Goal: Task Accomplishment & Management: Manage account settings

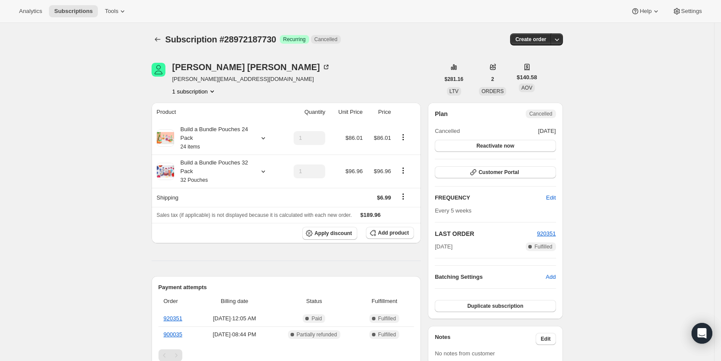
scroll to position [373, 0]
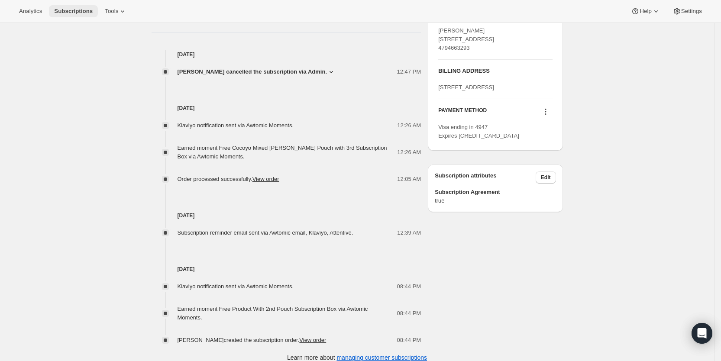
click at [72, 8] on span "Subscriptions" at bounding box center [73, 11] width 39 height 7
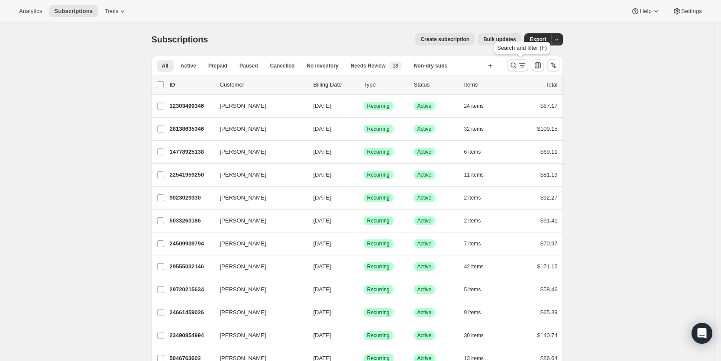
click at [516, 67] on icon "Search and filter results" at bounding box center [514, 65] width 9 height 9
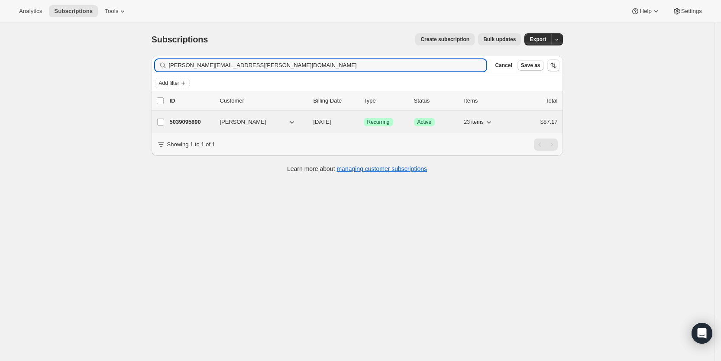
type input "bonnie.colvin@gmail.com"
click at [330, 123] on span "10/29/2025" at bounding box center [323, 122] width 18 height 6
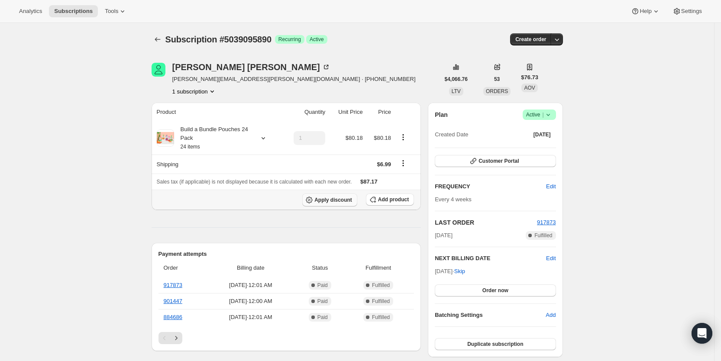
click at [352, 198] on span "Apply discount" at bounding box center [334, 200] width 38 height 7
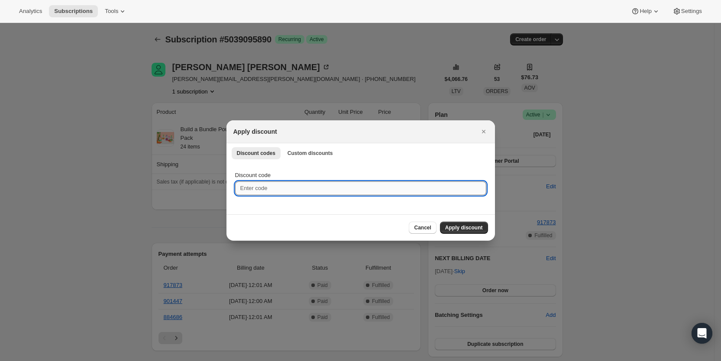
click at [305, 192] on input "Discount code" at bounding box center [360, 189] width 251 height 14
paste input "TWENTYFIVE0VESRMDE"
type input "TWENTYFIVE0VESRMDE"
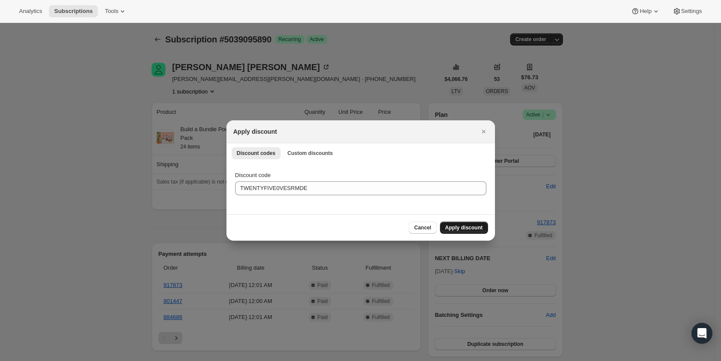
click at [462, 224] on span "Apply discount" at bounding box center [464, 227] width 38 height 7
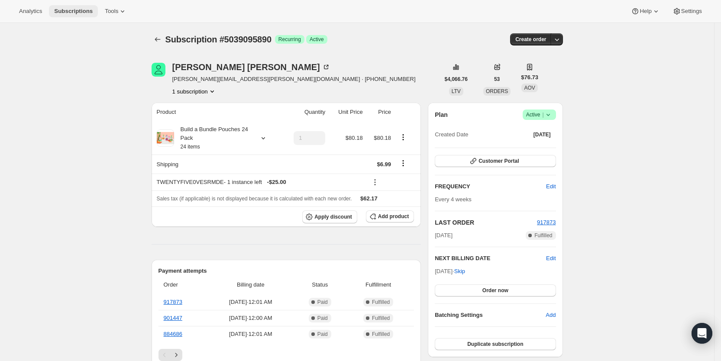
click at [59, 13] on span "Subscriptions" at bounding box center [73, 11] width 39 height 7
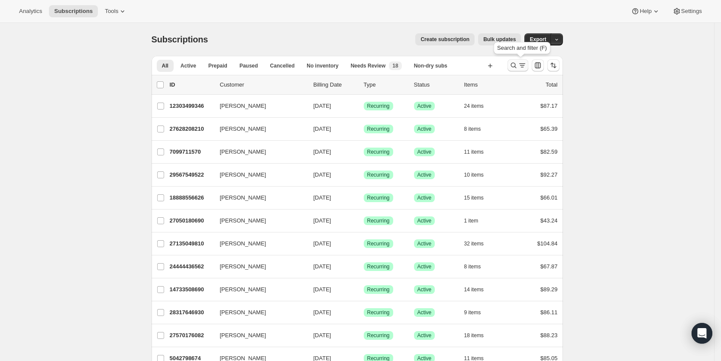
click at [521, 61] on icon "Search and filter results" at bounding box center [522, 65] width 9 height 9
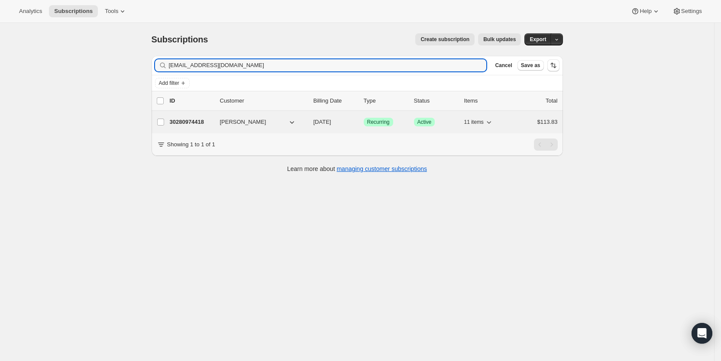
type input "kkprabh@gmail.com"
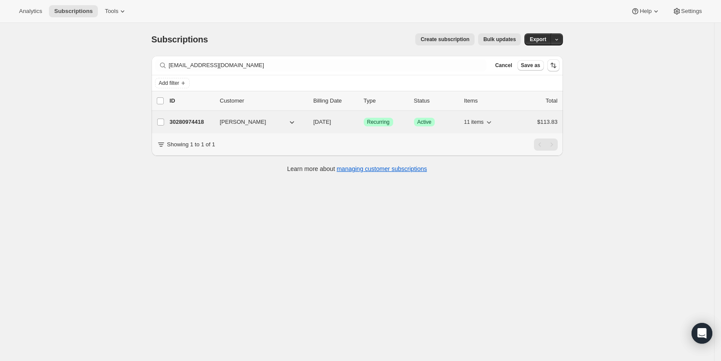
click at [331, 120] on span "[DATE]" at bounding box center [323, 122] width 18 height 6
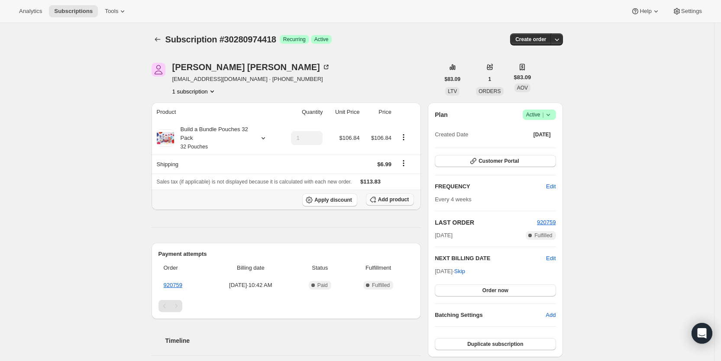
click at [387, 197] on span "Add product" at bounding box center [393, 199] width 31 height 7
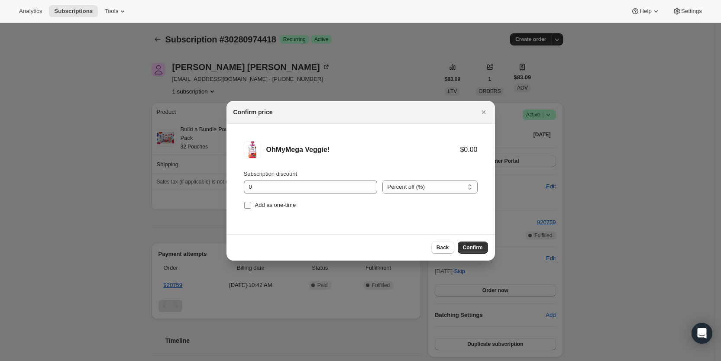
click at [250, 208] on input "Add as one-time" at bounding box center [247, 205] width 7 height 7
checkbox input "true"
click at [477, 246] on span "Confirm" at bounding box center [473, 247] width 20 height 7
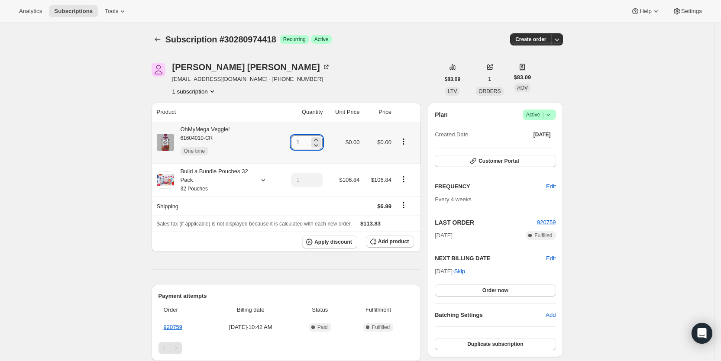
drag, startPoint x: 301, startPoint y: 142, endPoint x: 306, endPoint y: 142, distance: 4.8
click at [306, 142] on input "1" at bounding box center [300, 143] width 19 height 14
type input "7"
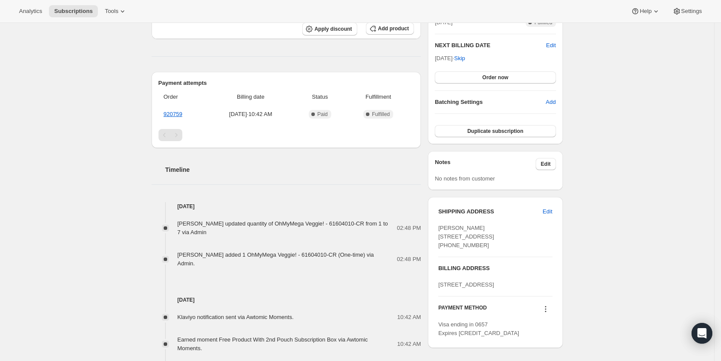
scroll to position [214, 0]
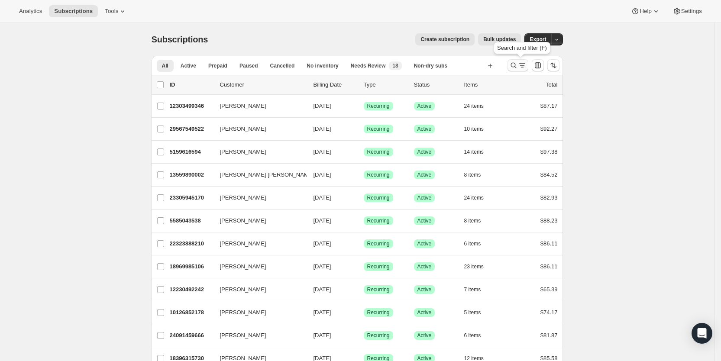
click at [518, 65] on icon "Search and filter results" at bounding box center [514, 65] width 9 height 9
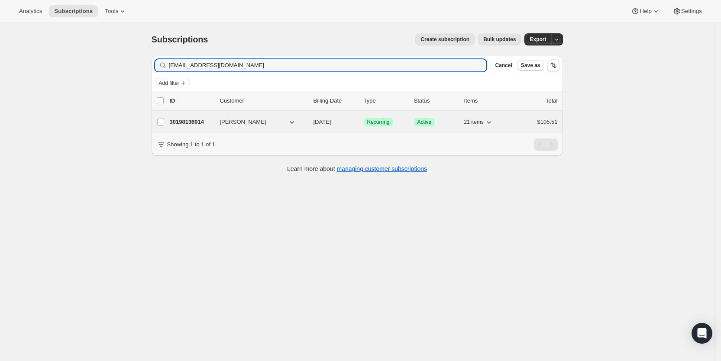
type input "[EMAIL_ADDRESS][DOMAIN_NAME]"
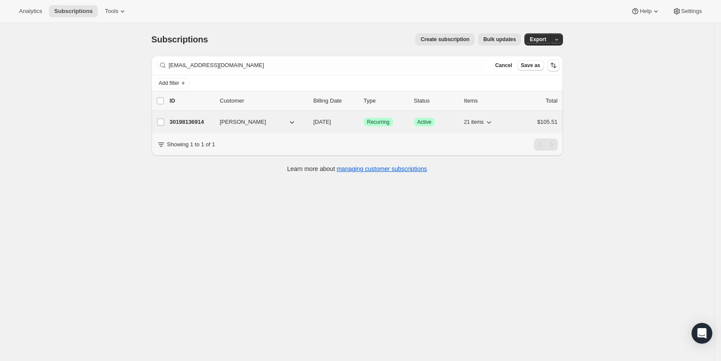
click at [331, 122] on span "[DATE]" at bounding box center [323, 122] width 18 height 6
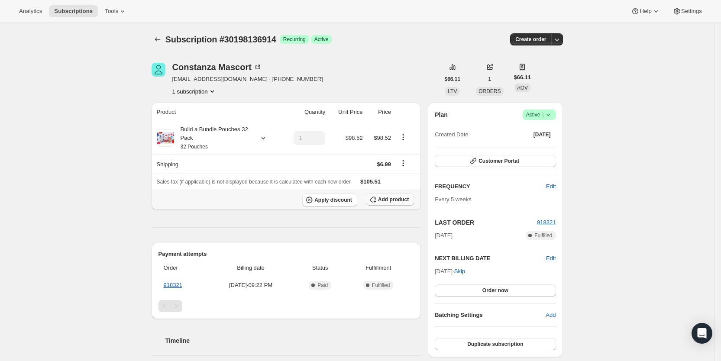
click at [393, 198] on span "Add product" at bounding box center [393, 199] width 31 height 7
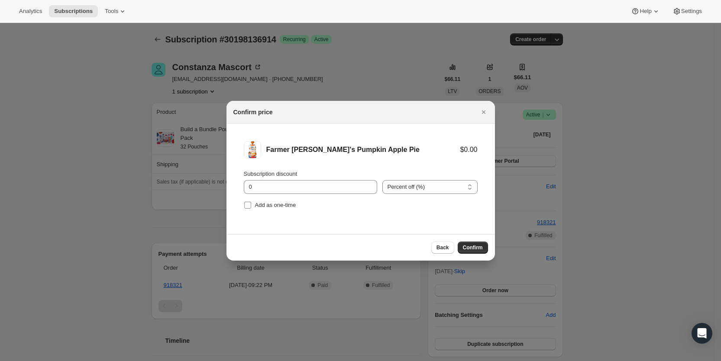
click at [247, 205] on input "Add as one-time" at bounding box center [247, 205] width 7 height 7
checkbox input "true"
click at [471, 249] on span "Confirm" at bounding box center [473, 247] width 20 height 7
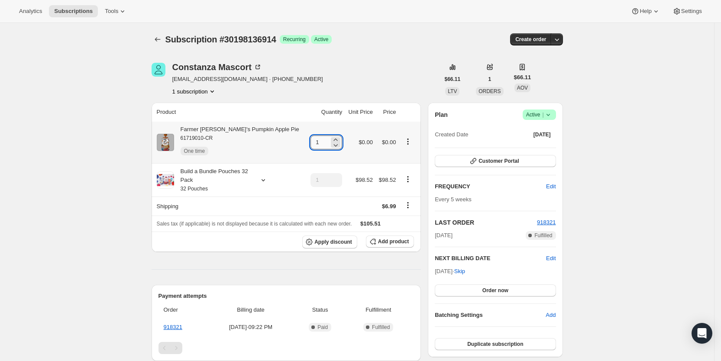
drag, startPoint x: 302, startPoint y: 141, endPoint x: 310, endPoint y: 142, distance: 8.2
click at [311, 142] on input "1" at bounding box center [320, 143] width 19 height 14
type input "3"
click at [72, 8] on span "Subscriptions" at bounding box center [73, 11] width 39 height 7
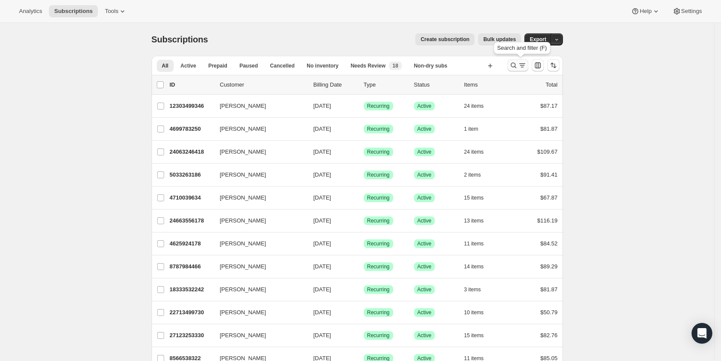
click at [521, 61] on icon "Search and filter results" at bounding box center [522, 65] width 9 height 9
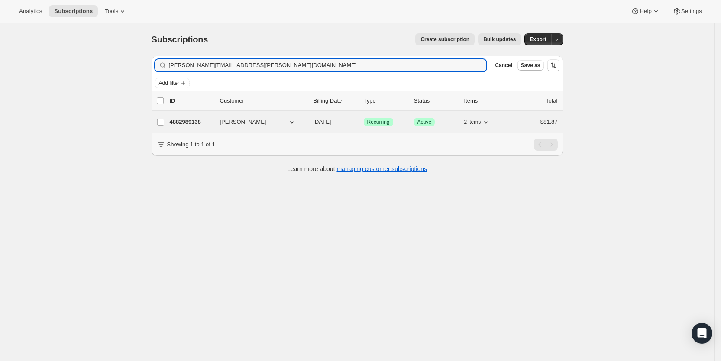
type input "[PERSON_NAME][EMAIL_ADDRESS][PERSON_NAME][DOMAIN_NAME]"
click at [331, 122] on span "[DATE]" at bounding box center [323, 122] width 18 height 6
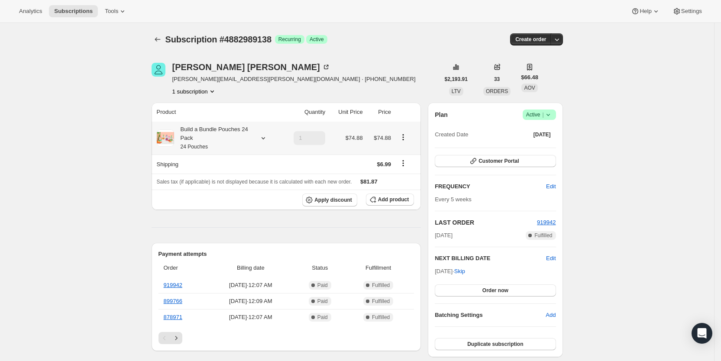
click at [266, 137] on icon at bounding box center [263, 138] width 9 height 9
click at [397, 200] on span "Add product" at bounding box center [393, 199] width 31 height 7
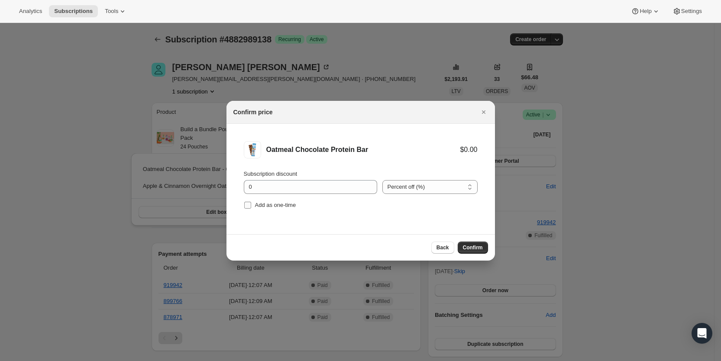
click at [249, 203] on input "Add as one-time" at bounding box center [247, 205] width 7 height 7
checkbox input "true"
click at [479, 248] on span "Confirm" at bounding box center [473, 247] width 20 height 7
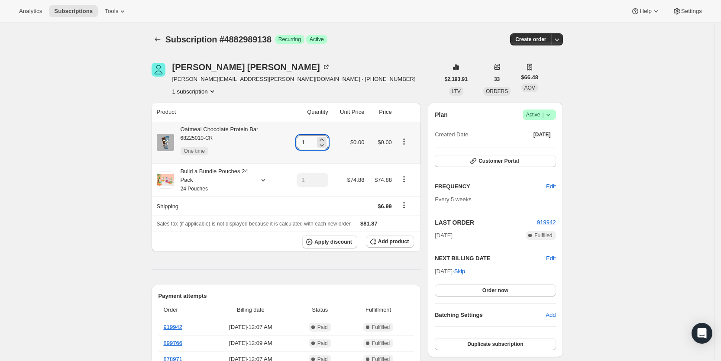
drag, startPoint x: 305, startPoint y: 143, endPoint x: 313, endPoint y: 143, distance: 8.7
click at [313, 143] on input "1" at bounding box center [306, 143] width 19 height 14
type input "4"
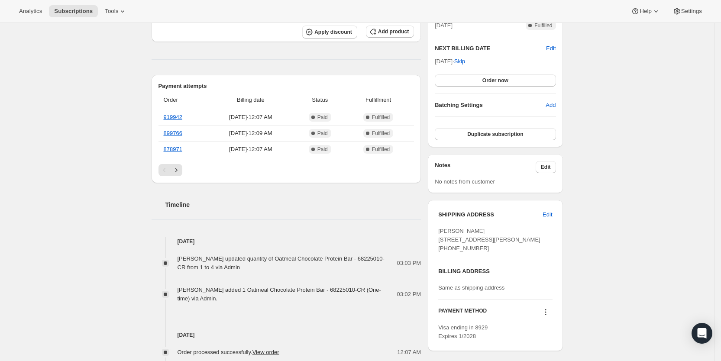
scroll to position [217, 0]
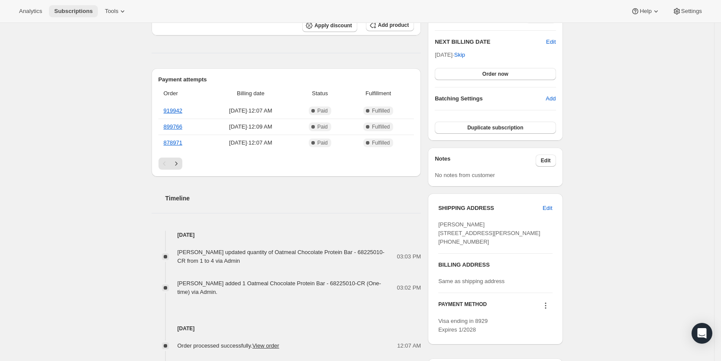
click at [70, 11] on span "Subscriptions" at bounding box center [73, 11] width 39 height 7
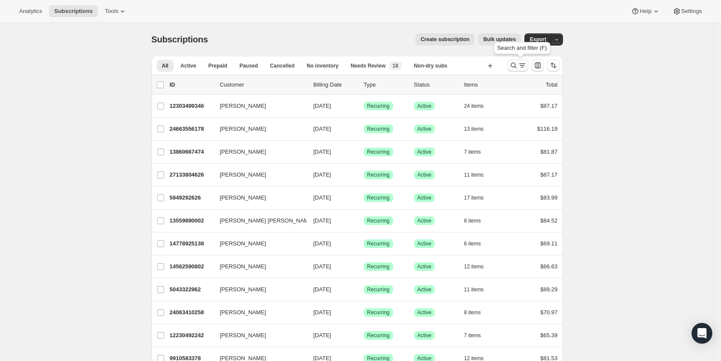
click at [518, 66] on icon "Search and filter results" at bounding box center [514, 65] width 9 height 9
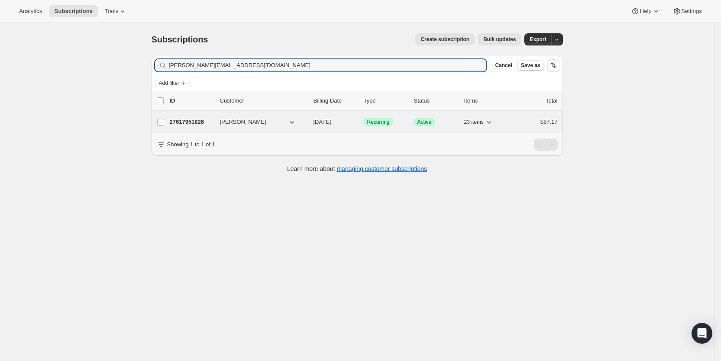
type input "[PERSON_NAME][EMAIL_ADDRESS][DOMAIN_NAME]"
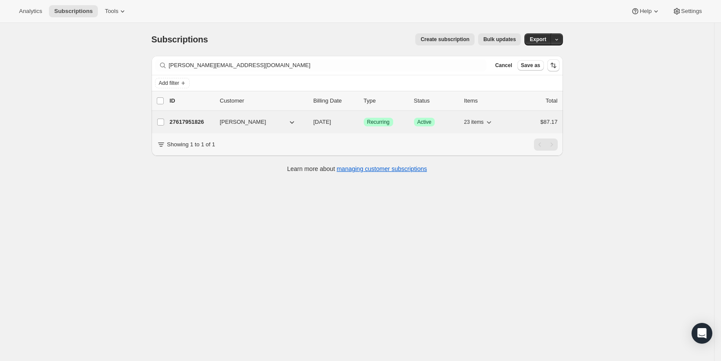
click at [330, 124] on span "[DATE]" at bounding box center [323, 122] width 18 height 6
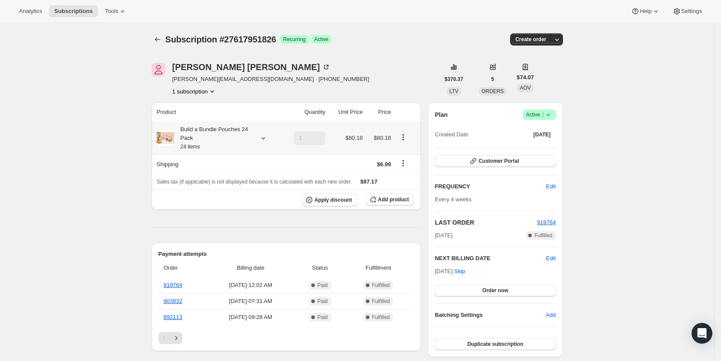
click at [266, 137] on icon at bounding box center [263, 138] width 9 height 9
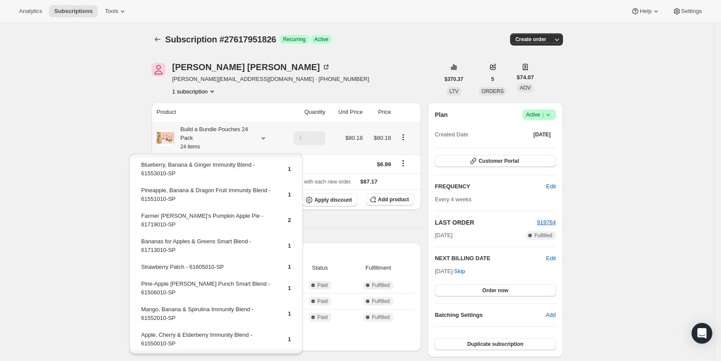
scroll to position [236, 0]
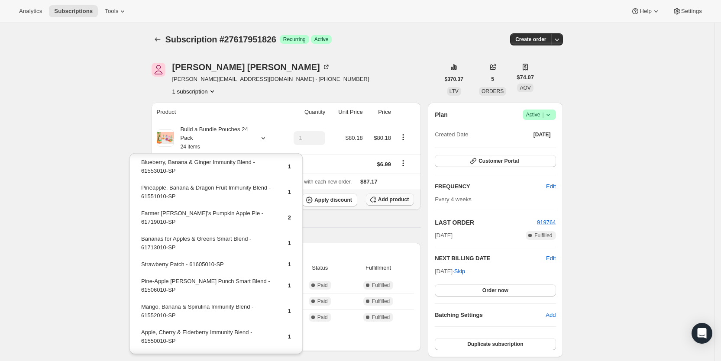
click at [397, 200] on span "Add product" at bounding box center [393, 199] width 31 height 7
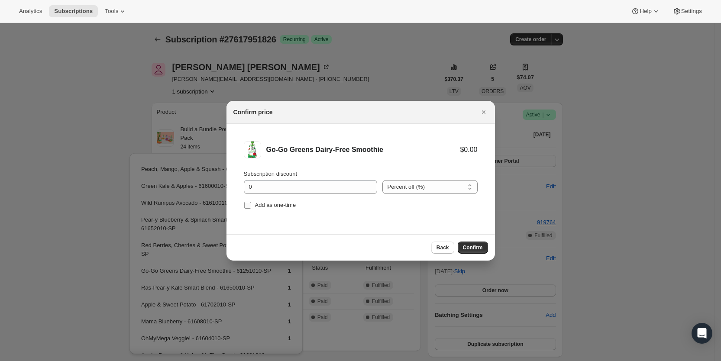
drag, startPoint x: 248, startPoint y: 206, endPoint x: 254, endPoint y: 206, distance: 5.6
click at [248, 206] on input "Add as one-time" at bounding box center [247, 205] width 7 height 7
checkbox input "true"
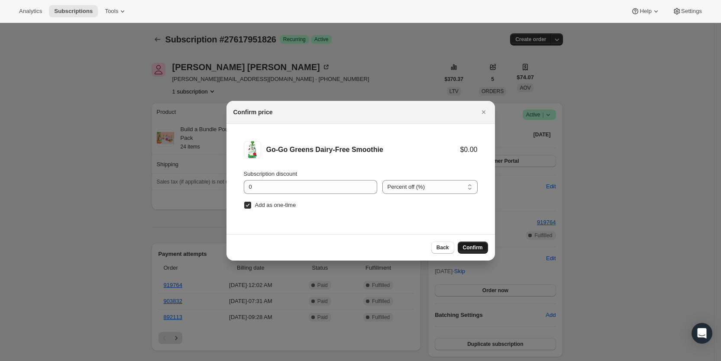
click at [472, 245] on span "Confirm" at bounding box center [473, 247] width 20 height 7
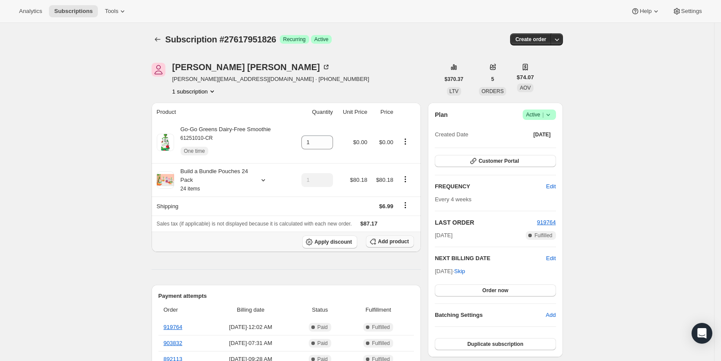
click at [404, 240] on span "Add product" at bounding box center [393, 241] width 31 height 7
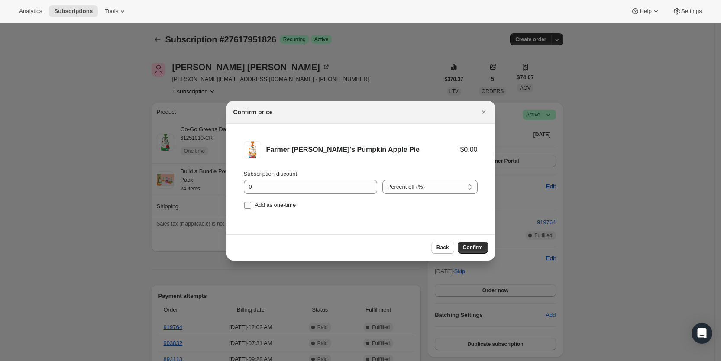
click at [246, 204] on input "Add as one-time" at bounding box center [247, 205] width 7 height 7
checkbox input "true"
click at [477, 247] on span "Confirm" at bounding box center [473, 247] width 20 height 7
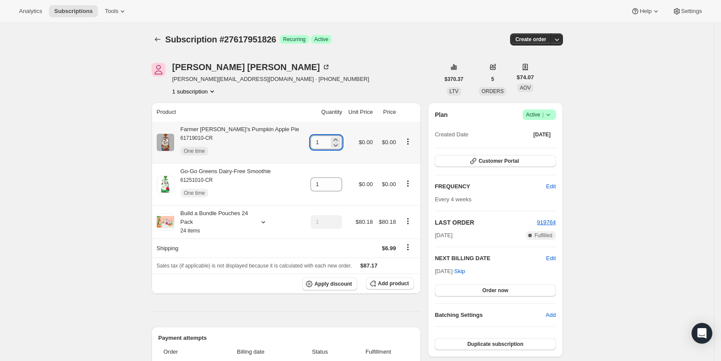
click at [313, 143] on input "1" at bounding box center [320, 143] width 19 height 14
type input "3"
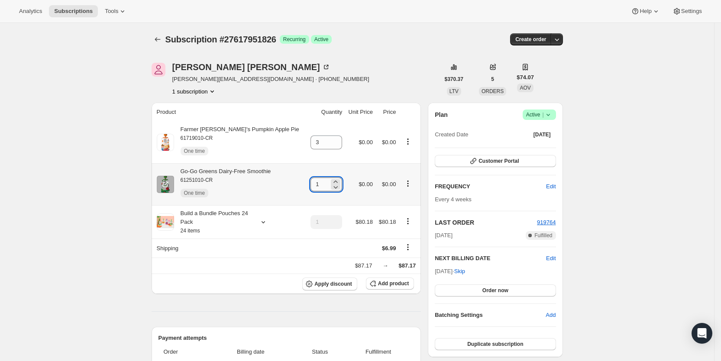
drag, startPoint x: 308, startPoint y: 186, endPoint x: 322, endPoint y: 183, distance: 15.0
click at [322, 183] on input "1" at bounding box center [320, 185] width 19 height 14
type input "3"
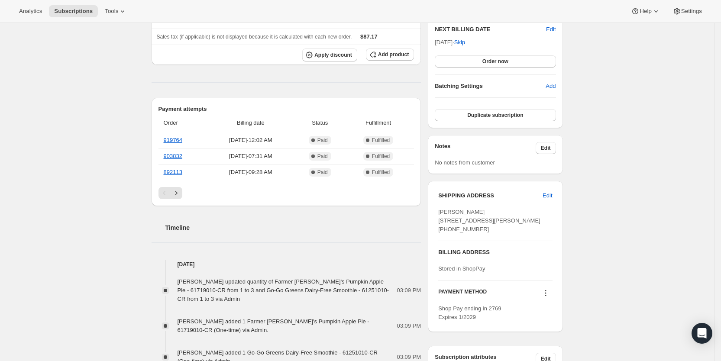
scroll to position [233, 0]
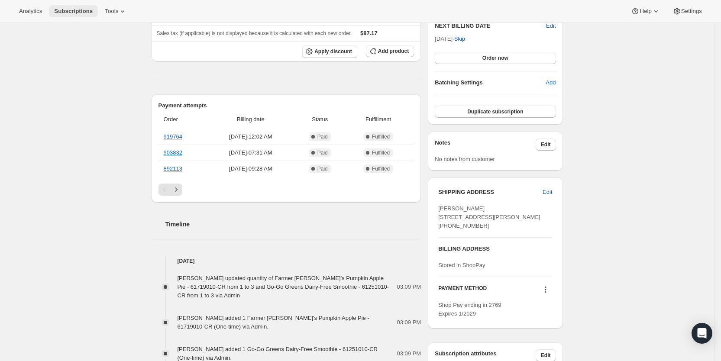
click at [80, 11] on span "Subscriptions" at bounding box center [73, 11] width 39 height 7
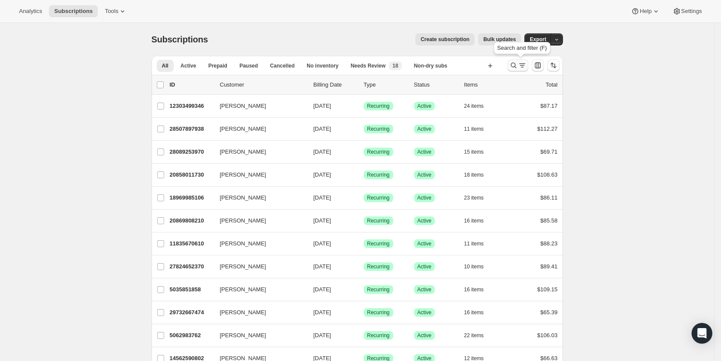
click at [525, 64] on icon "Search and filter results" at bounding box center [523, 63] width 6 height 1
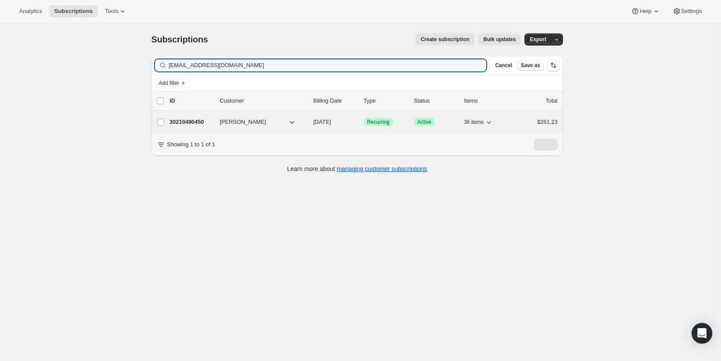
type input "[EMAIL_ADDRESS][DOMAIN_NAME]"
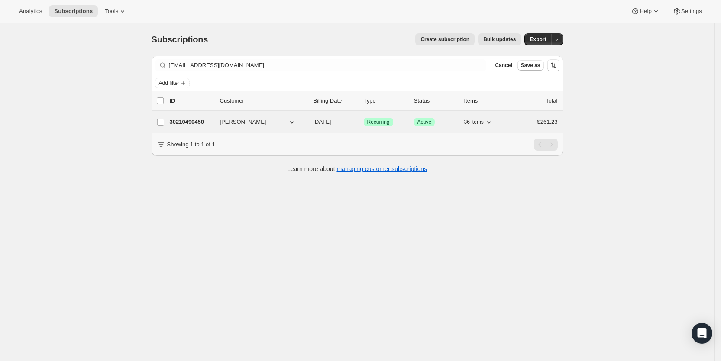
click at [331, 120] on span "[DATE]" at bounding box center [323, 122] width 18 height 6
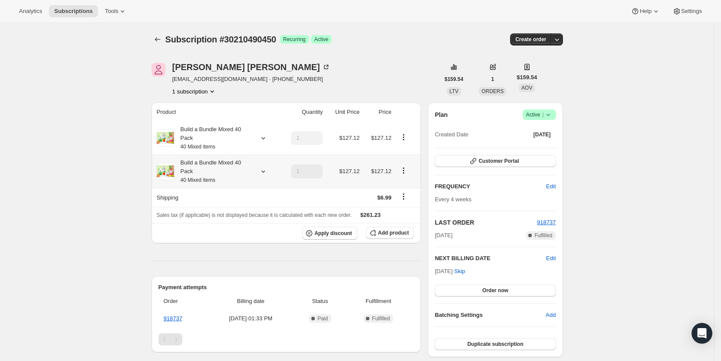
click at [268, 169] on icon at bounding box center [263, 171] width 9 height 9
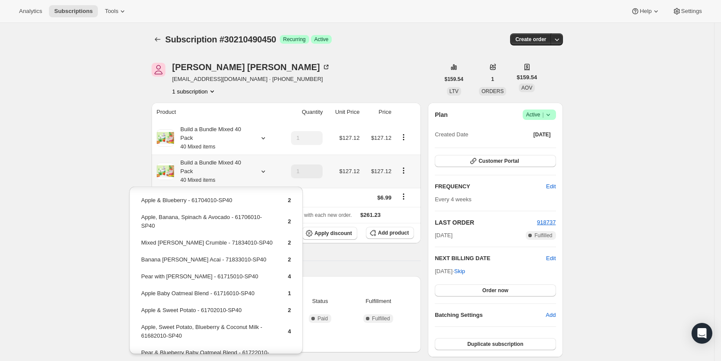
scroll to position [210, 0]
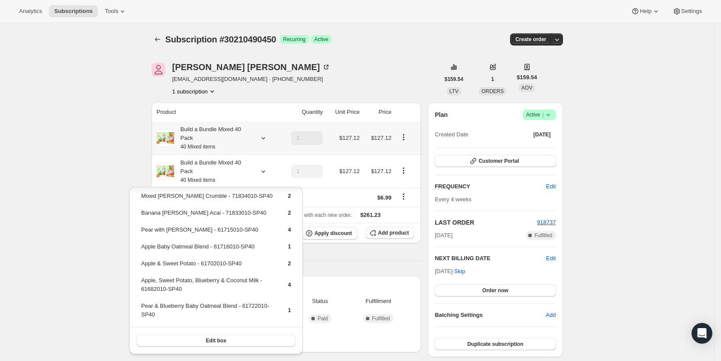
click at [268, 138] on icon at bounding box center [263, 138] width 9 height 9
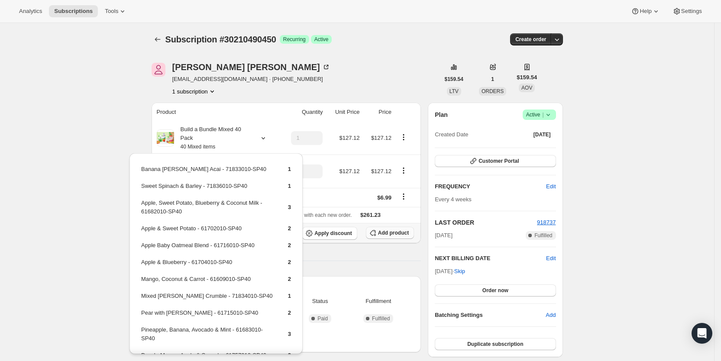
click at [395, 232] on span "Add product" at bounding box center [393, 233] width 31 height 7
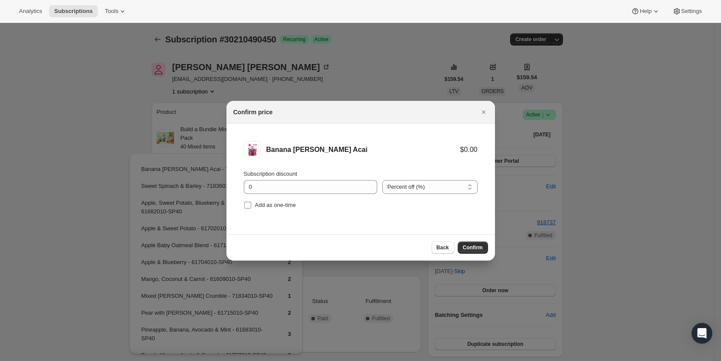
click at [247, 207] on input "Add as one-time" at bounding box center [247, 205] width 7 height 7
checkbox input "true"
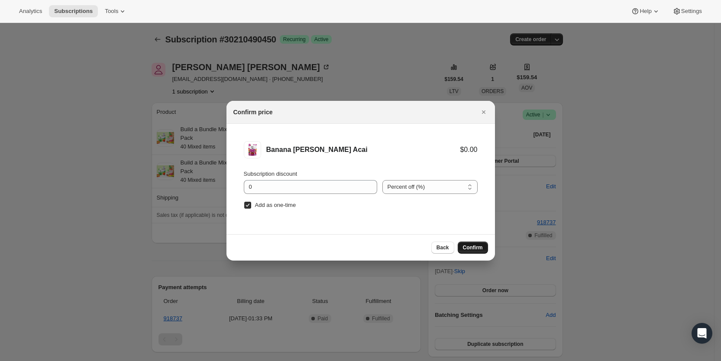
click at [472, 247] on span "Confirm" at bounding box center [473, 247] width 20 height 7
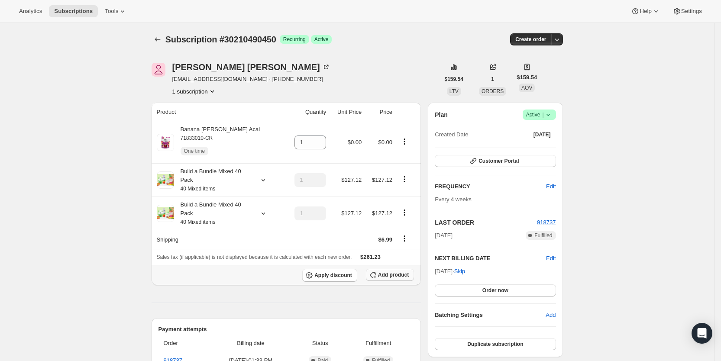
click at [393, 273] on span "Add product" at bounding box center [393, 275] width 31 height 7
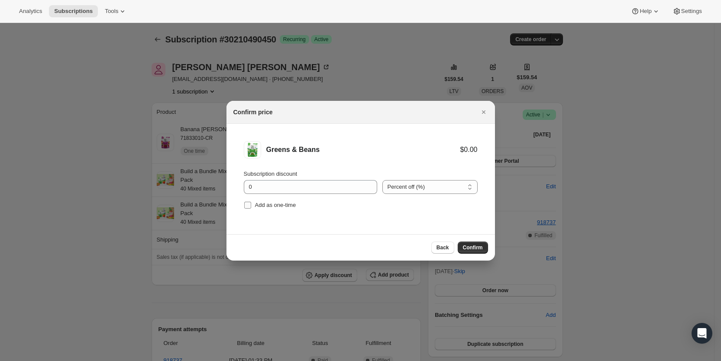
click at [254, 207] on label "Add as one-time" at bounding box center [270, 205] width 52 height 12
click at [251, 207] on input "Add as one-time" at bounding box center [247, 205] width 7 height 7
checkbox input "true"
click at [464, 247] on span "Confirm" at bounding box center [473, 247] width 20 height 7
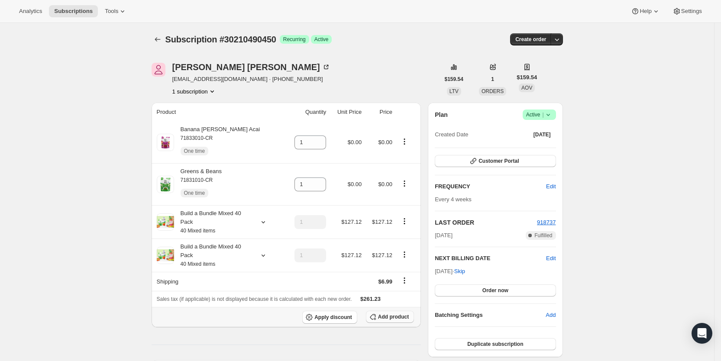
click at [401, 315] on span "Add product" at bounding box center [393, 317] width 31 height 7
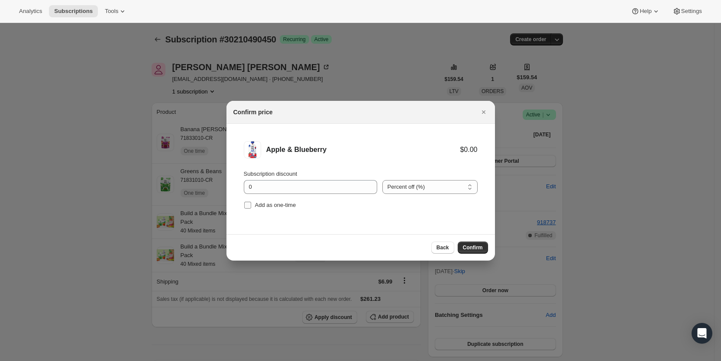
click at [249, 206] on input "Add as one-time" at bounding box center [247, 205] width 7 height 7
checkbox input "true"
click at [478, 248] on span "Confirm" at bounding box center [473, 247] width 20 height 7
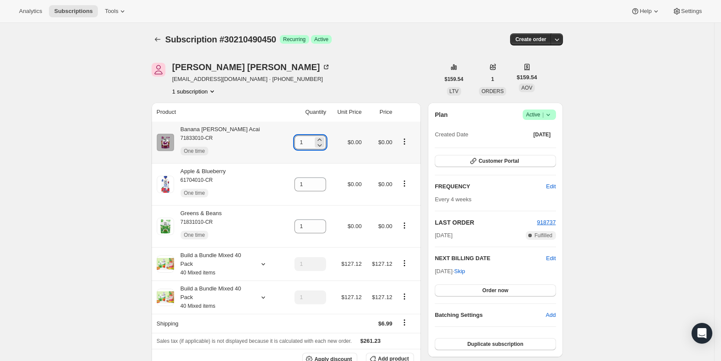
drag, startPoint x: 300, startPoint y: 143, endPoint x: 306, endPoint y: 143, distance: 6.5
click at [306, 143] on input "1" at bounding box center [304, 143] width 19 height 14
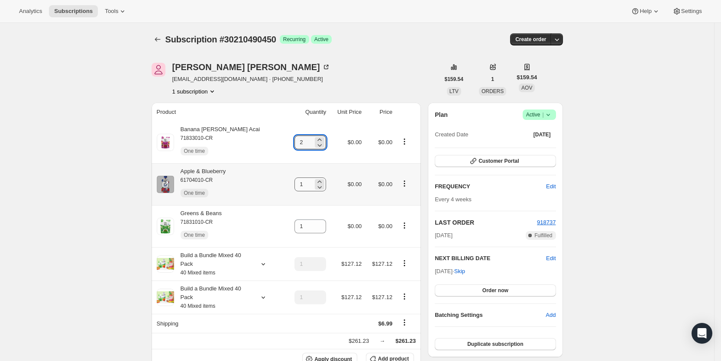
type input "2"
click at [306, 185] on input "1" at bounding box center [304, 185] width 19 height 14
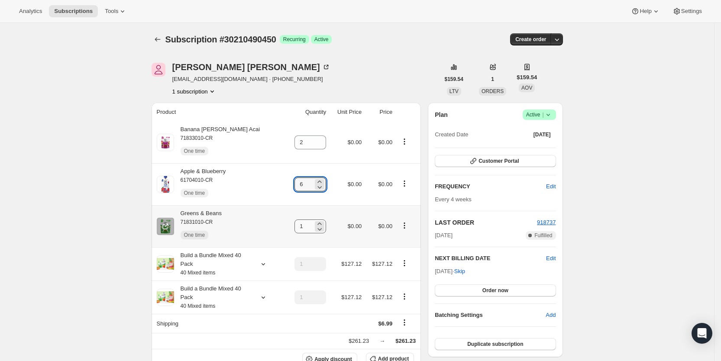
type input "6"
drag, startPoint x: 302, startPoint y: 226, endPoint x: 316, endPoint y: 226, distance: 14.3
click at [316, 226] on div "1" at bounding box center [311, 227] width 32 height 14
type input "2"
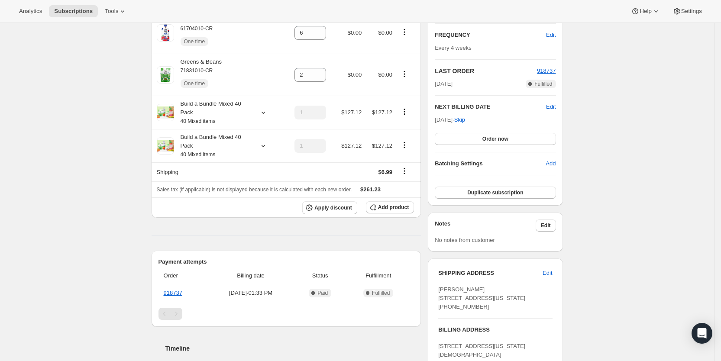
scroll to position [177, 0]
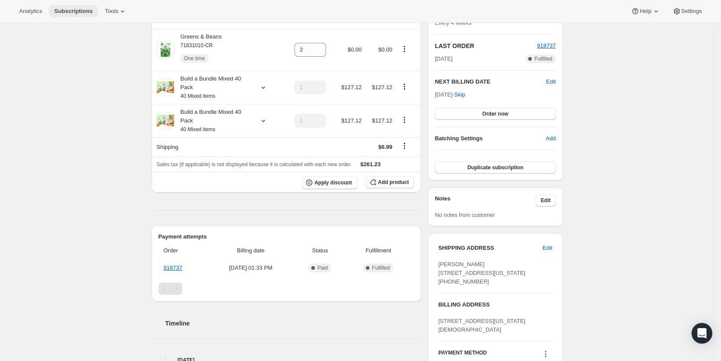
click at [65, 10] on span "Subscriptions" at bounding box center [73, 11] width 39 height 7
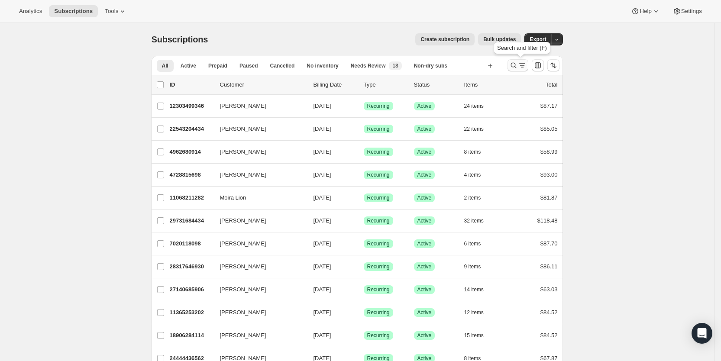
click at [527, 63] on icon "Search and filter results" at bounding box center [522, 65] width 9 height 9
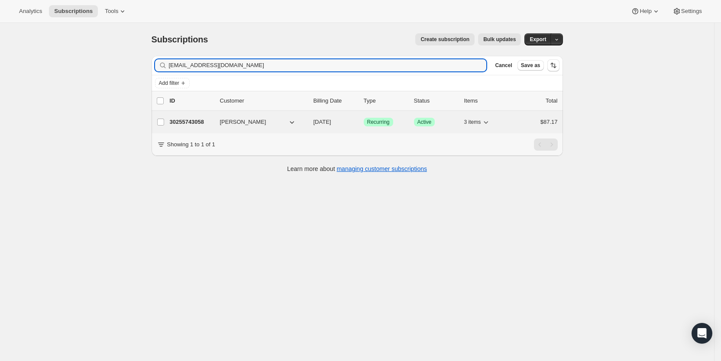
type input "[EMAIL_ADDRESS][DOMAIN_NAME]"
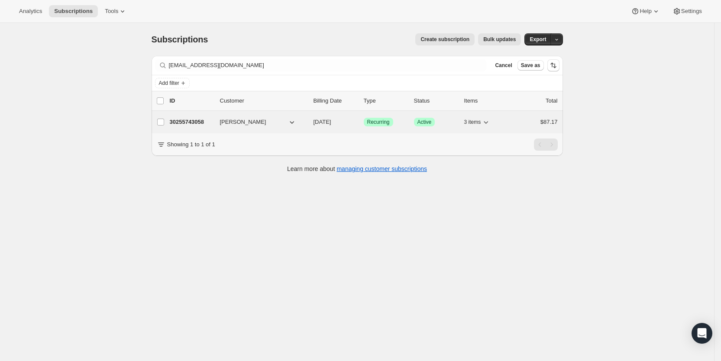
click at [331, 123] on span "[DATE]" at bounding box center [323, 122] width 18 height 6
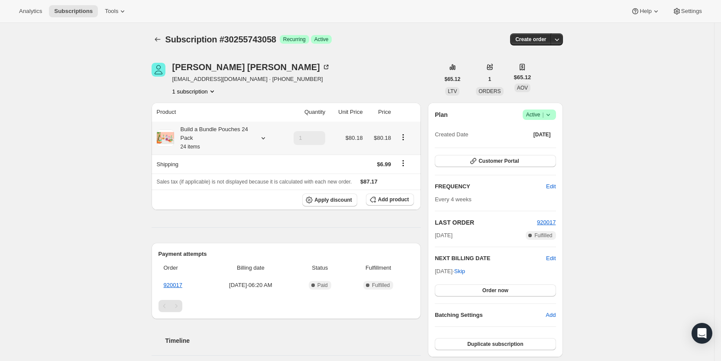
click at [267, 139] on icon at bounding box center [263, 138] width 9 height 9
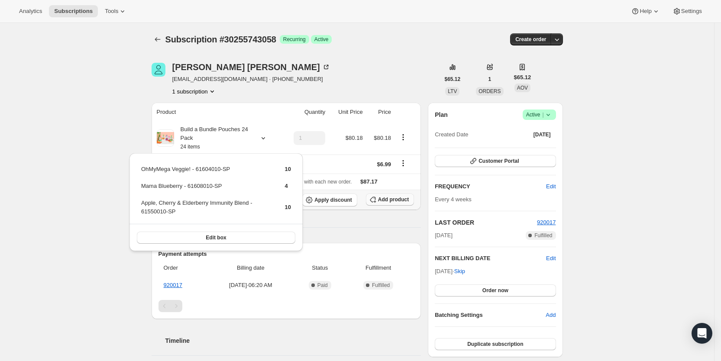
click at [400, 198] on span "Add product" at bounding box center [393, 199] width 31 height 7
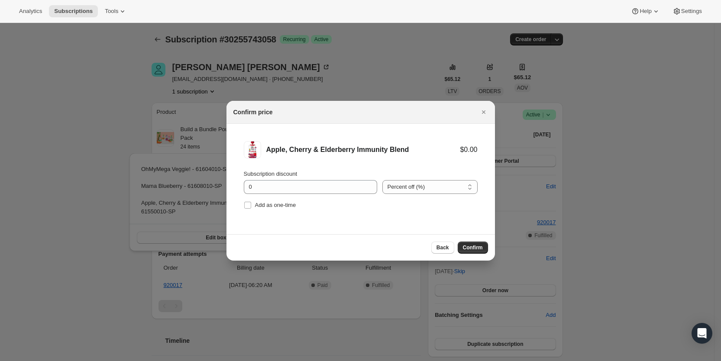
drag, startPoint x: 246, startPoint y: 208, endPoint x: 310, endPoint y: 213, distance: 63.9
click at [247, 207] on input "Add as one-time" at bounding box center [247, 205] width 7 height 7
checkbox input "true"
click at [480, 243] on button "Confirm" at bounding box center [473, 248] width 30 height 12
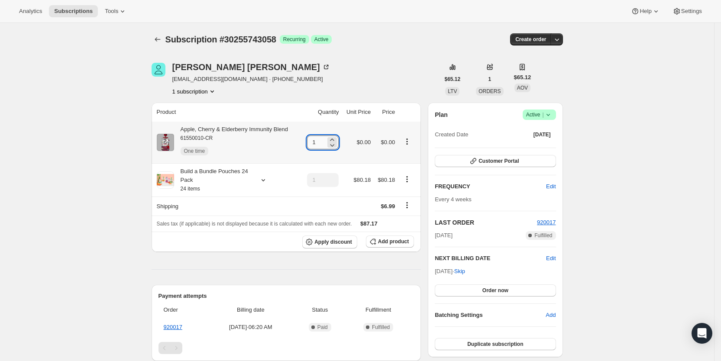
drag, startPoint x: 314, startPoint y: 143, endPoint x: 327, endPoint y: 143, distance: 13.4
click at [326, 143] on input "1" at bounding box center [316, 143] width 19 height 14
type input "3"
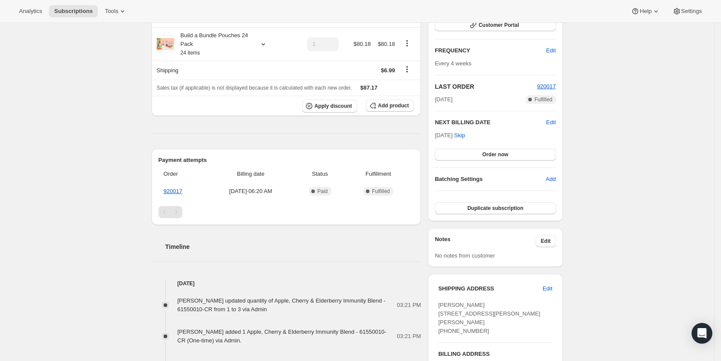
scroll to position [142, 0]
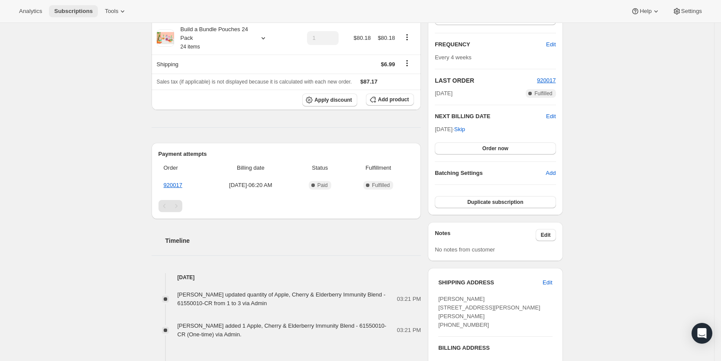
click at [82, 5] on button "Subscriptions" at bounding box center [73, 11] width 49 height 12
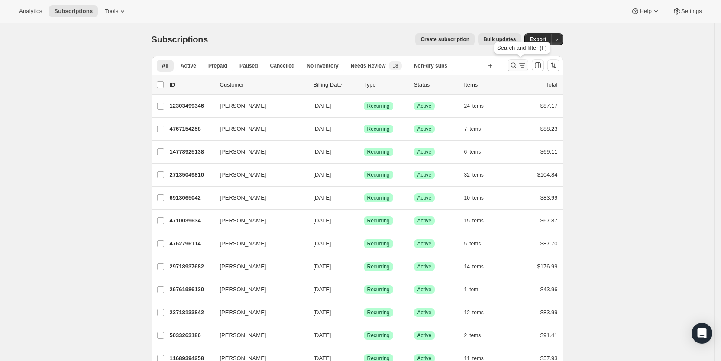
click at [516, 60] on button "Search and filter results" at bounding box center [518, 65] width 21 height 12
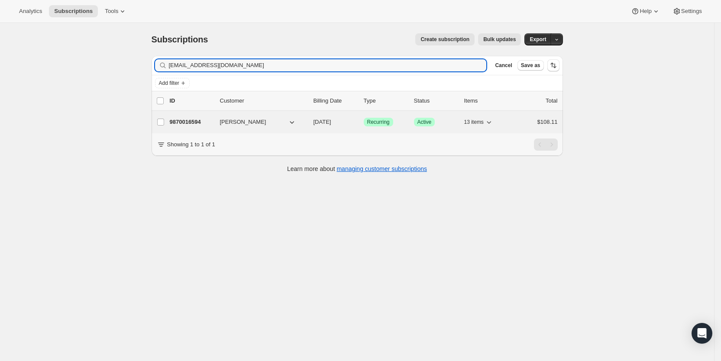
type input "[EMAIL_ADDRESS][DOMAIN_NAME]"
click at [336, 127] on div "9870016594 [PERSON_NAME] [DATE] Success Recurring Success Active 13 items $108.…" at bounding box center [364, 122] width 388 height 12
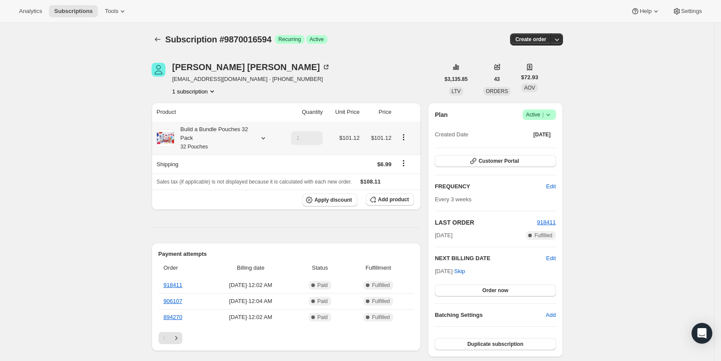
click at [266, 137] on icon at bounding box center [263, 138] width 9 height 9
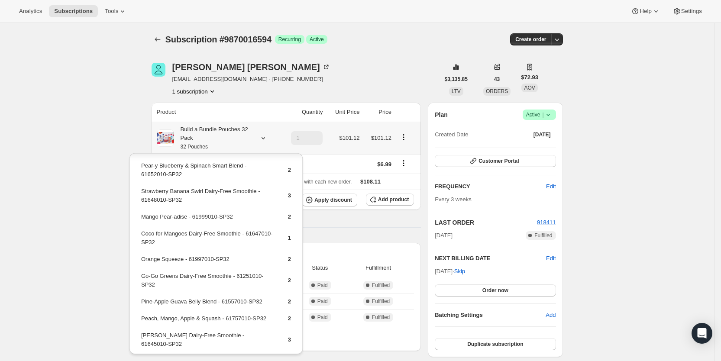
scroll to position [109, 0]
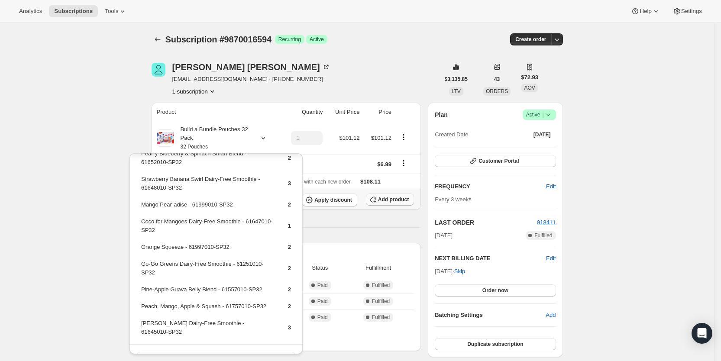
click at [409, 198] on span "Add product" at bounding box center [393, 199] width 31 height 7
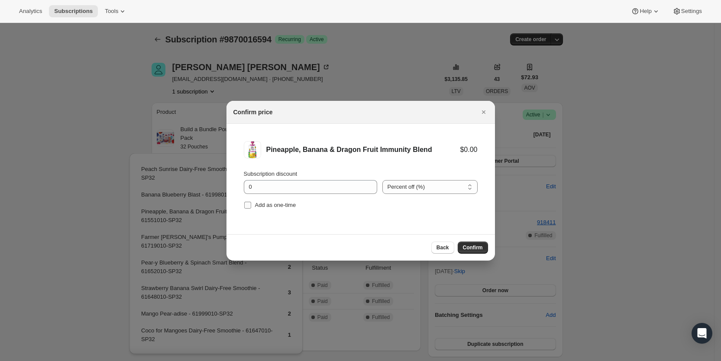
click at [250, 206] on input "Add as one-time" at bounding box center [247, 205] width 7 height 7
checkbox input "true"
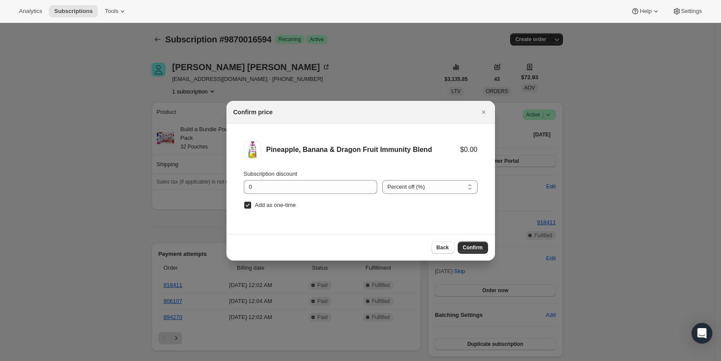
drag, startPoint x: 468, startPoint y: 247, endPoint x: 339, endPoint y: 203, distance: 136.2
click at [467, 247] on span "Confirm" at bounding box center [473, 247] width 20 height 7
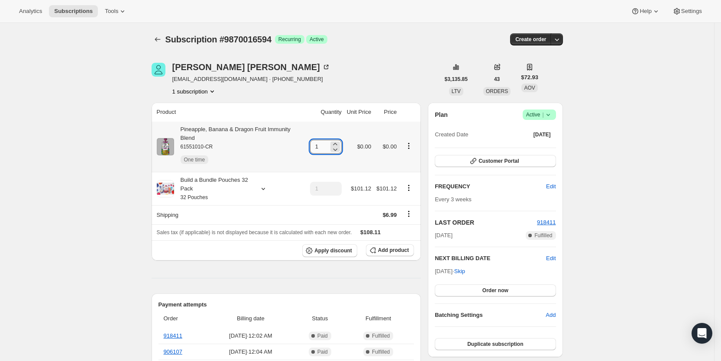
drag, startPoint x: 317, startPoint y: 144, endPoint x: 323, endPoint y: 143, distance: 5.8
click at [323, 143] on input "1" at bounding box center [319, 147] width 19 height 14
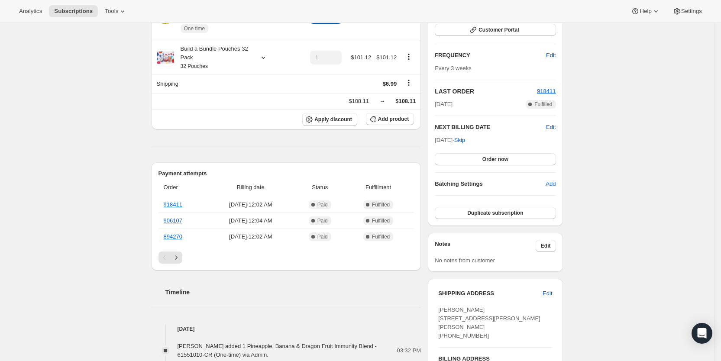
scroll to position [134, 0]
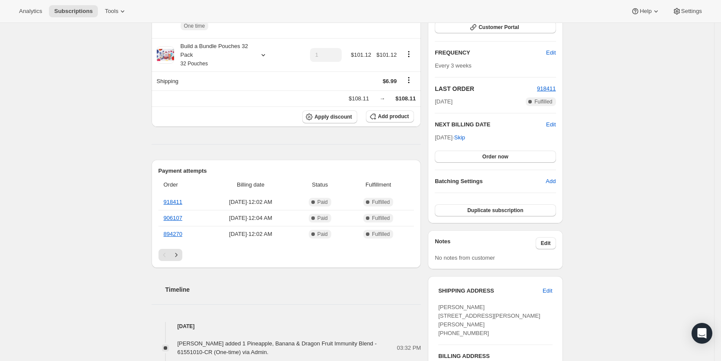
type input "6"
click at [68, 8] on span "Subscriptions" at bounding box center [73, 11] width 39 height 7
click at [80, 9] on span "Subscriptions" at bounding box center [73, 11] width 39 height 7
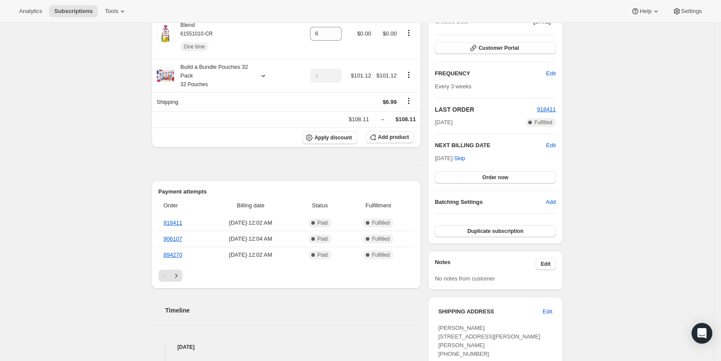
scroll to position [0, 0]
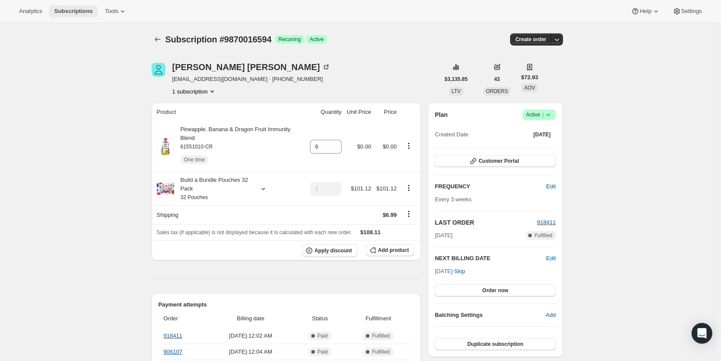
click at [78, 8] on span "Subscriptions" at bounding box center [73, 11] width 39 height 7
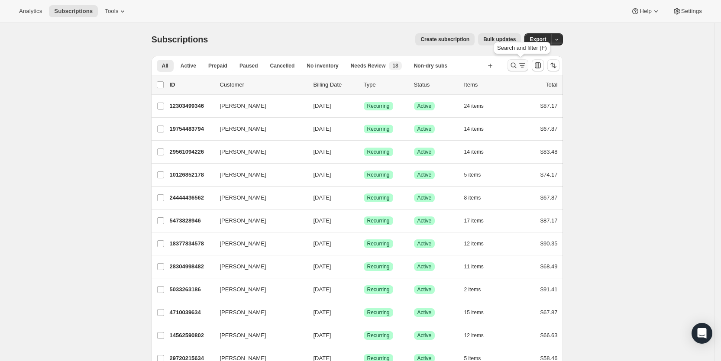
click at [517, 62] on icon "Search and filter results" at bounding box center [514, 65] width 9 height 9
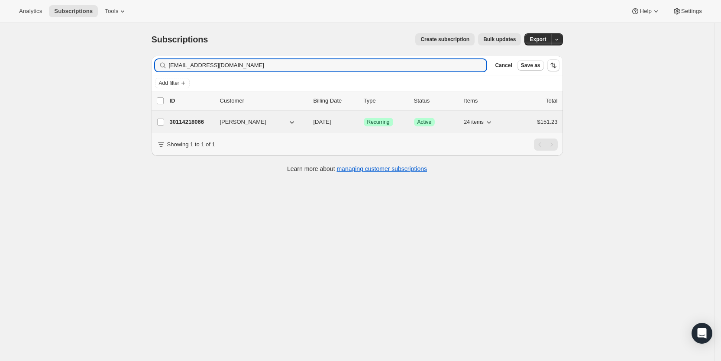
type input "[EMAIL_ADDRESS][DOMAIN_NAME]"
click at [331, 124] on span "[DATE]" at bounding box center [323, 122] width 18 height 6
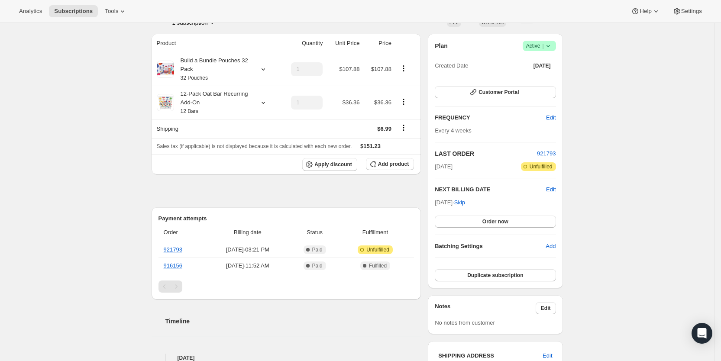
scroll to position [68, 0]
click at [396, 165] on span "Add product" at bounding box center [393, 165] width 31 height 7
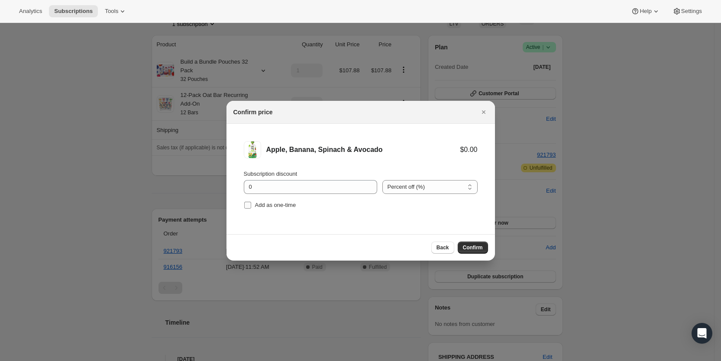
click at [256, 205] on span "Add as one-time" at bounding box center [275, 205] width 41 height 6
click at [251, 205] on input "Add as one-time" at bounding box center [247, 205] width 7 height 7
checkbox input "true"
click at [472, 247] on span "Confirm" at bounding box center [473, 247] width 20 height 7
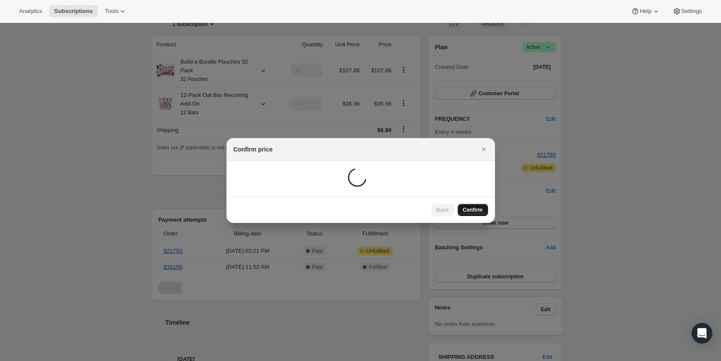
scroll to position [30, 0]
